Goal: Find specific page/section: Find specific page/section

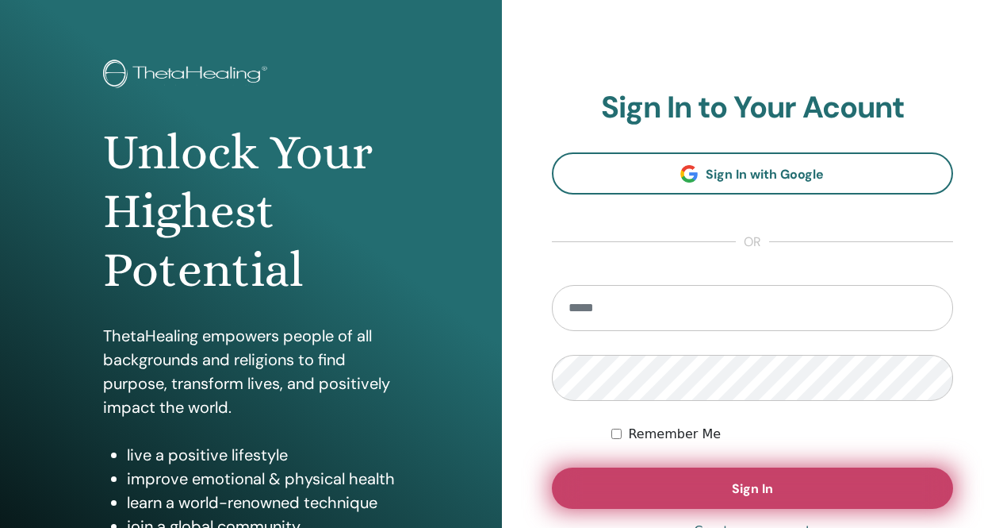
scroll to position [79, 0]
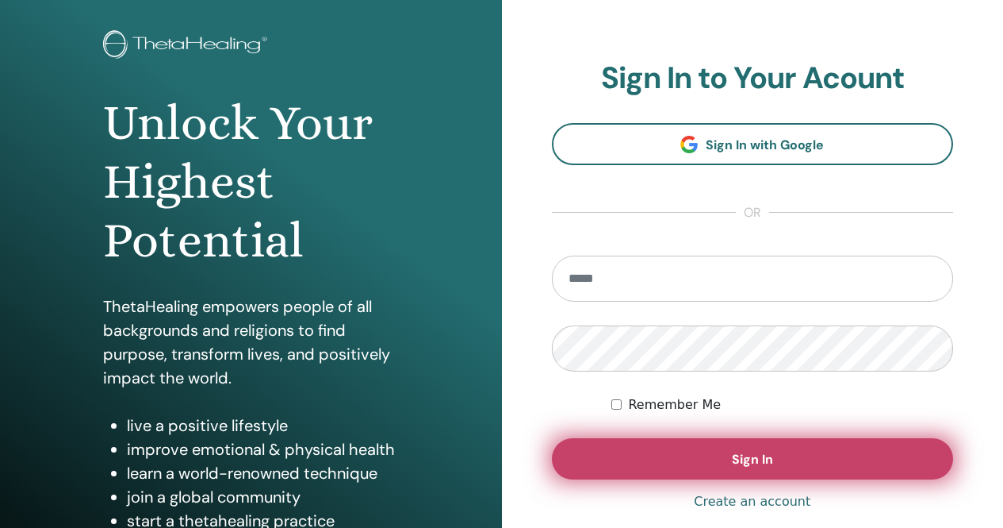
type input "**********"
click at [741, 459] on span "Sign In" at bounding box center [752, 459] width 41 height 17
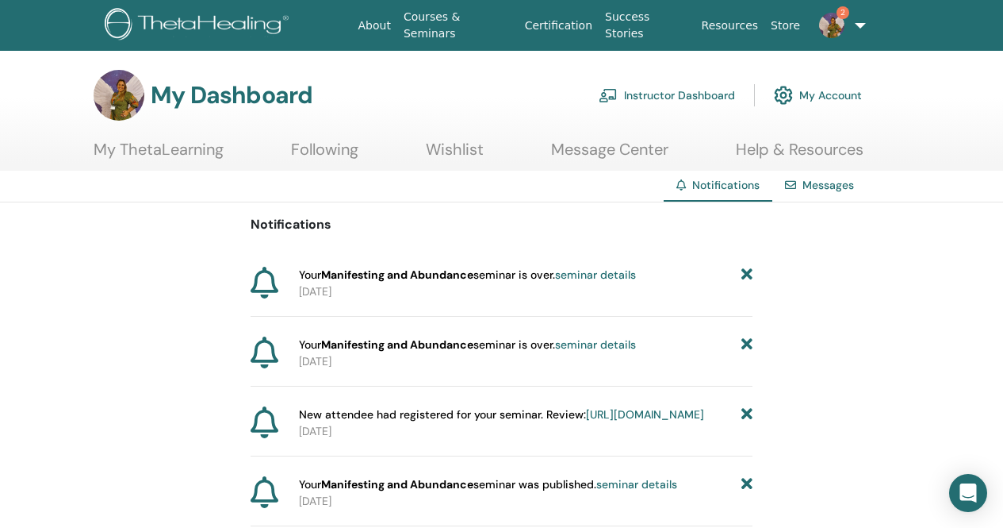
click at [747, 273] on icon at bounding box center [747, 275] width 11 height 17
click at [746, 272] on icon at bounding box center [747, 275] width 11 height 17
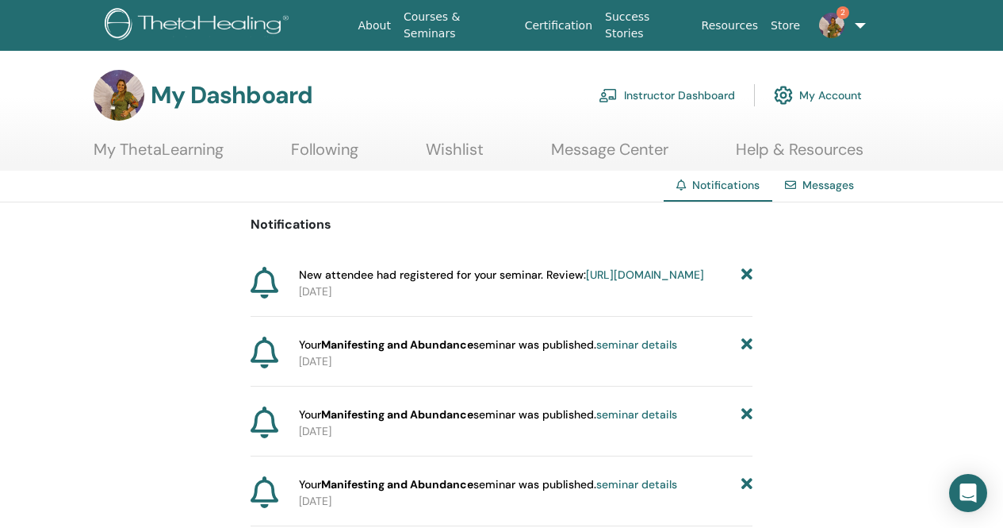
click at [586, 282] on link "https://member.thetahealing.com/instructor/seminar/377316/attendees" at bounding box center [645, 274] width 118 height 14
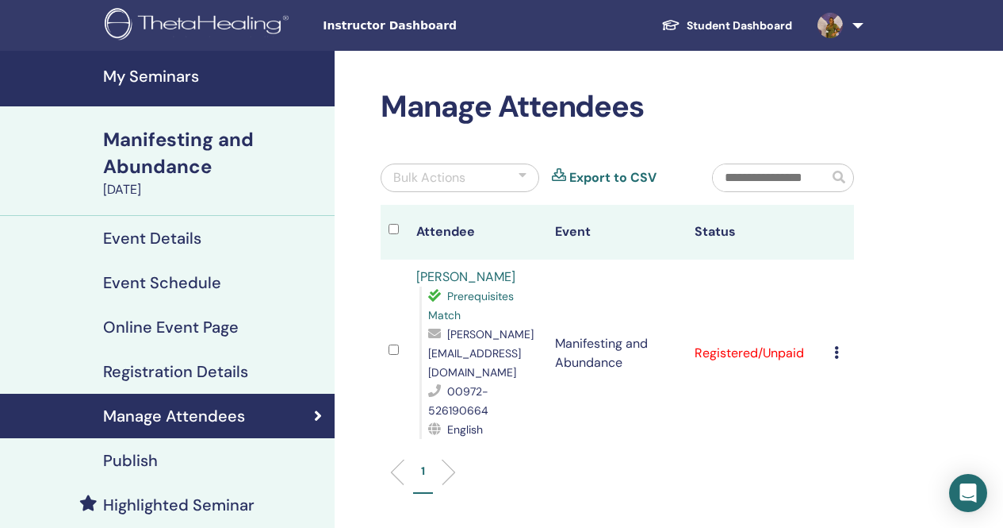
click at [838, 346] on icon at bounding box center [837, 352] width 5 height 13
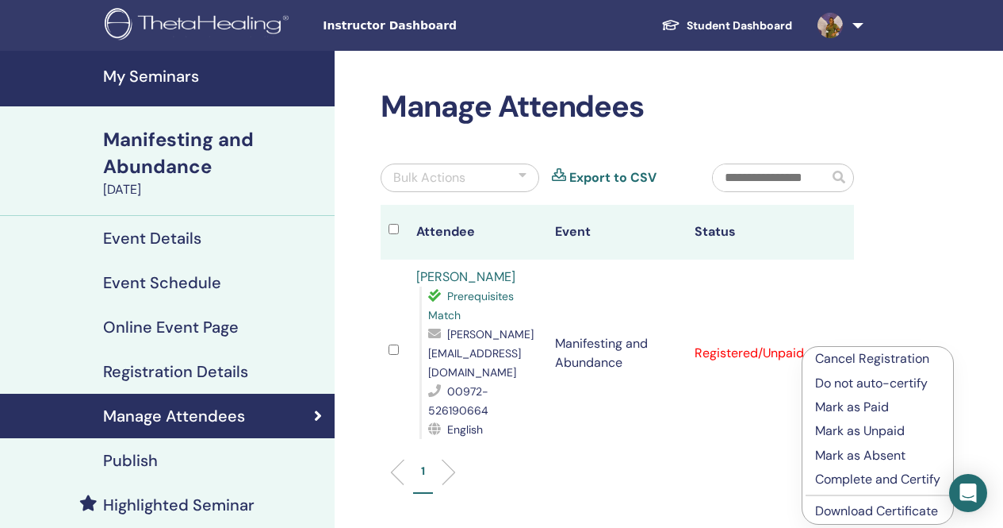
click at [853, 478] on p "Complete and Certify" at bounding box center [877, 479] width 125 height 19
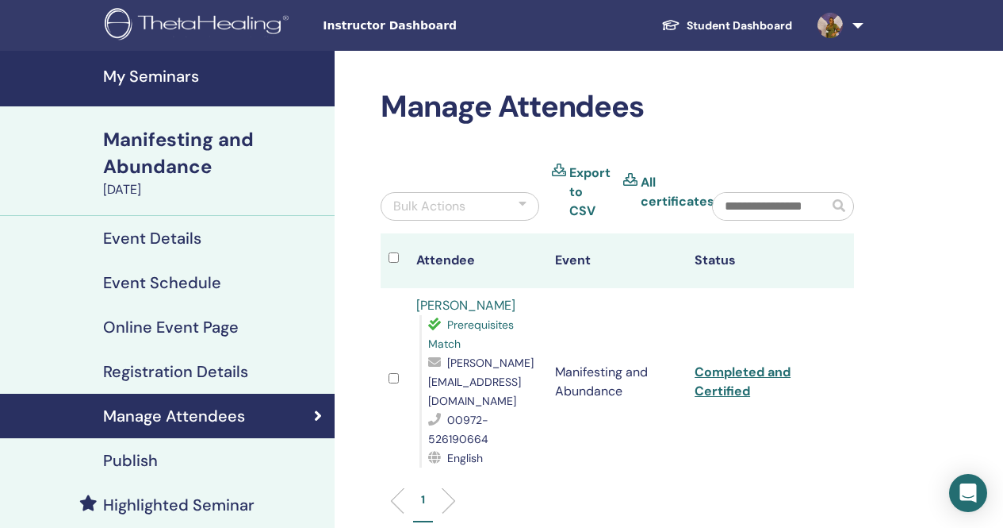
click at [169, 72] on h4 "My Seminars" at bounding box center [214, 76] width 222 height 19
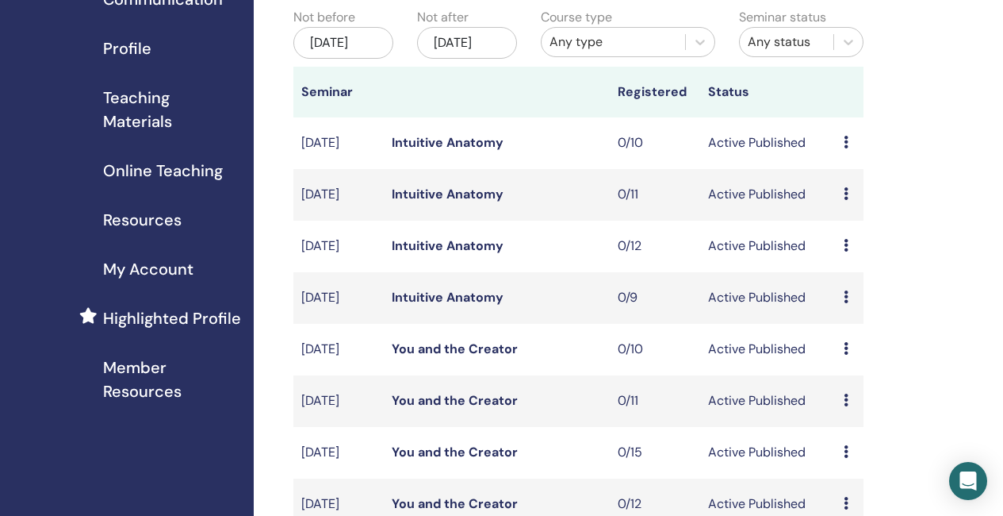
scroll to position [159, 0]
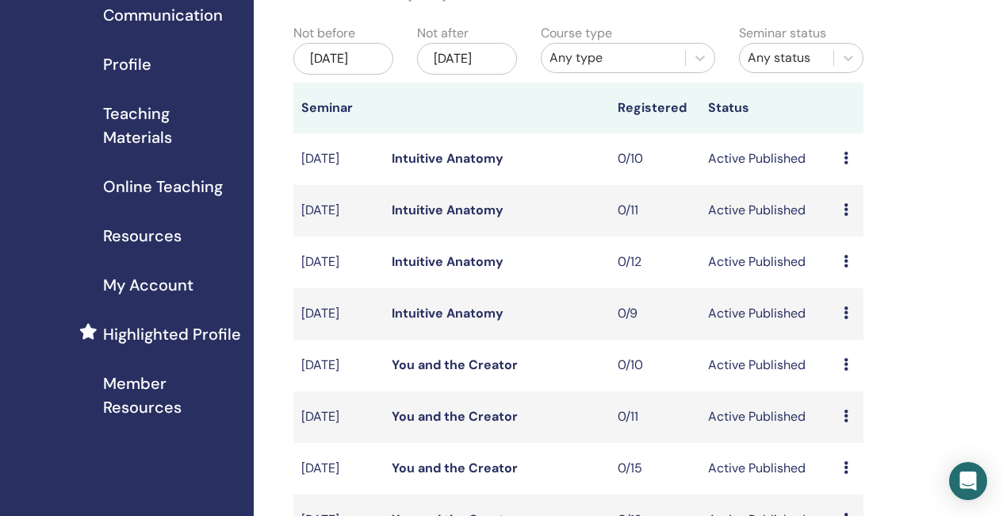
click at [150, 135] on span "Teaching Materials" at bounding box center [172, 126] width 138 height 48
